Goal: Information Seeking & Learning: Learn about a topic

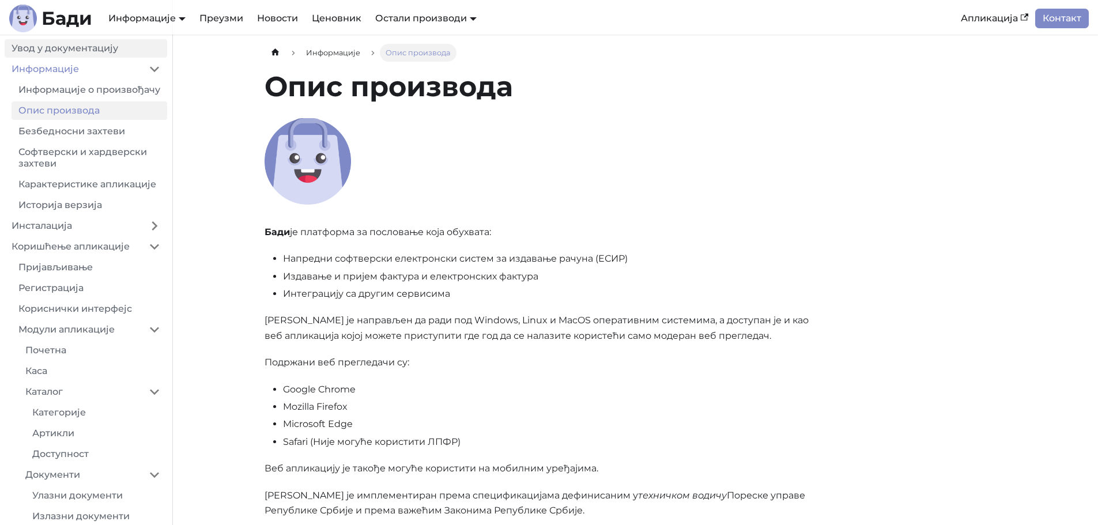
click at [63, 47] on link "Увод у документацију" at bounding box center [86, 48] width 162 height 18
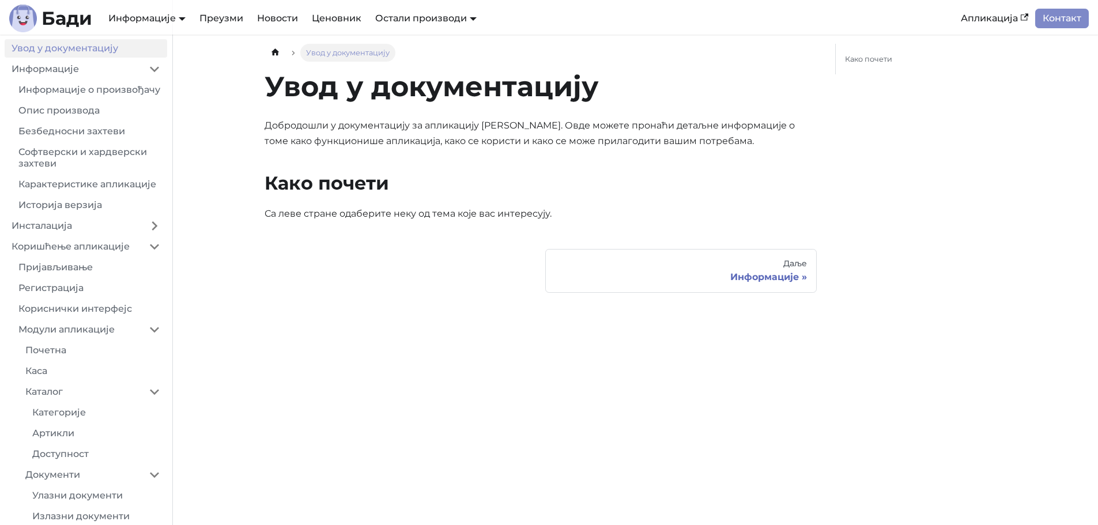
click at [423, 381] on div "Увод у документацију На овој страници Увод у документацију Добродошли у докумен…" at bounding box center [635, 280] width 760 height 490
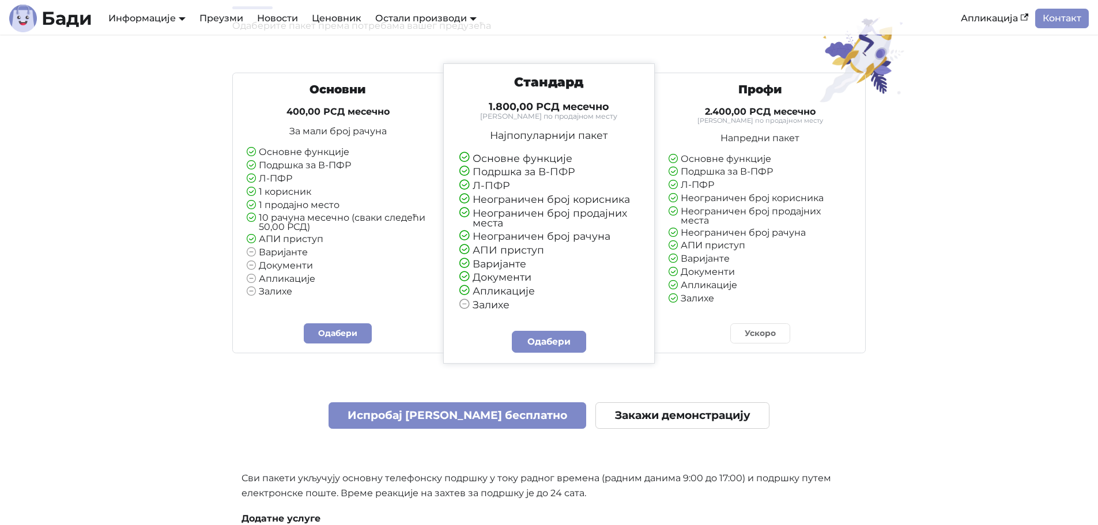
scroll to position [2593, 0]
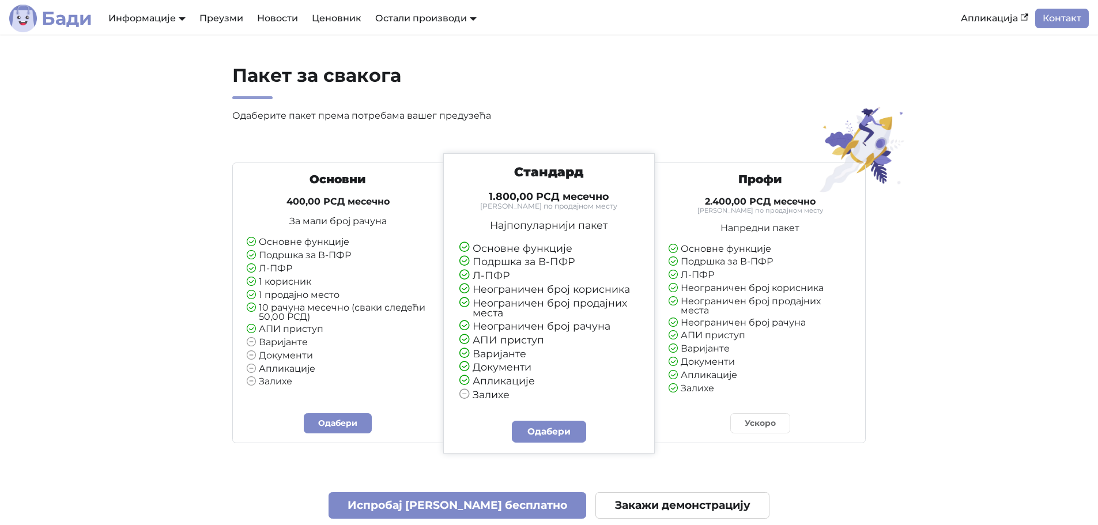
click at [69, 16] on b "Бади" at bounding box center [66, 18] width 51 height 18
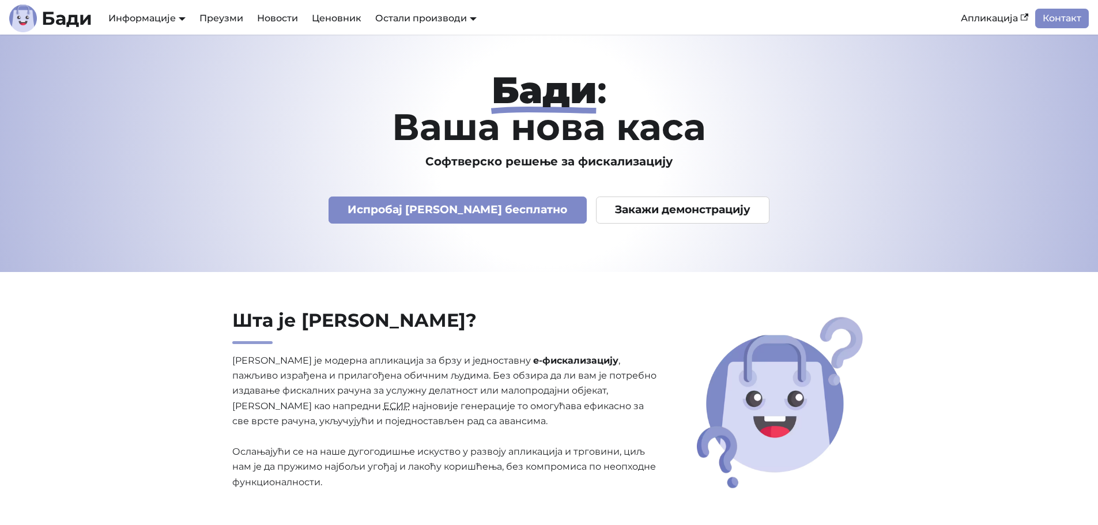
click at [457, 327] on h2 "Шта је [PERSON_NAME]?" at bounding box center [444, 326] width 425 height 35
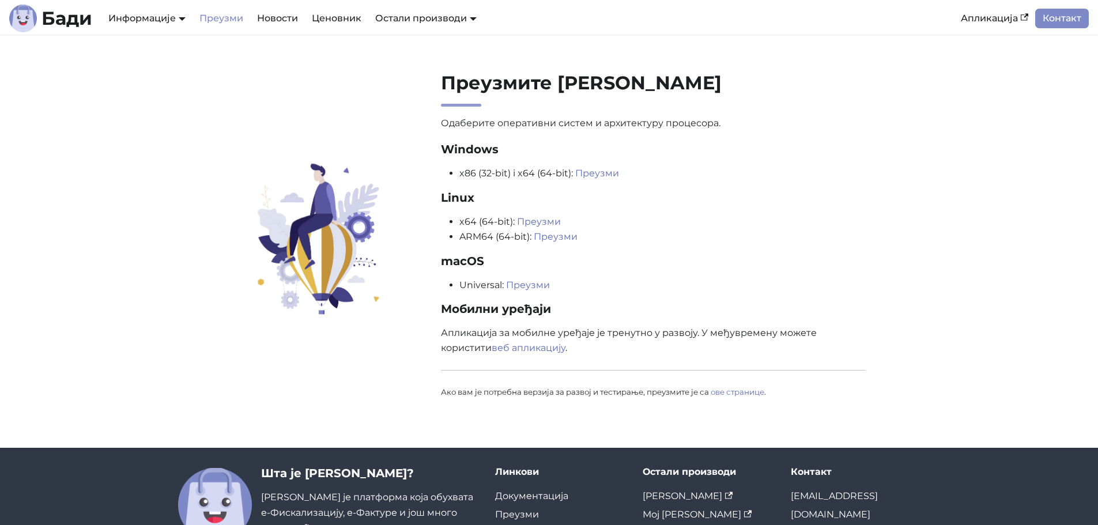
click at [142, 343] on section "Преузмите Бади Одаберите оперативни систем и архитектуру процесора. Windows x86…" at bounding box center [549, 241] width 1098 height 413
